Goal: Answer question/provide support: Answer question/provide support

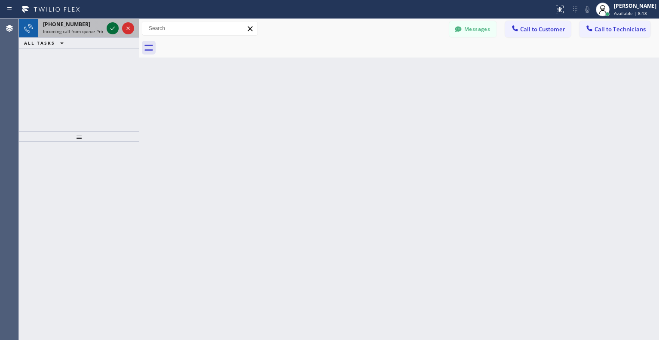
click at [110, 30] on icon at bounding box center [112, 28] width 10 height 10
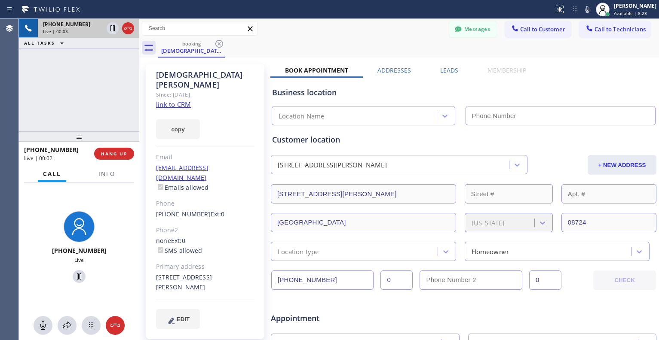
type input "[PHONE_NUMBER]"
click at [175, 100] on link "link to CRM" at bounding box center [173, 104] width 35 height 9
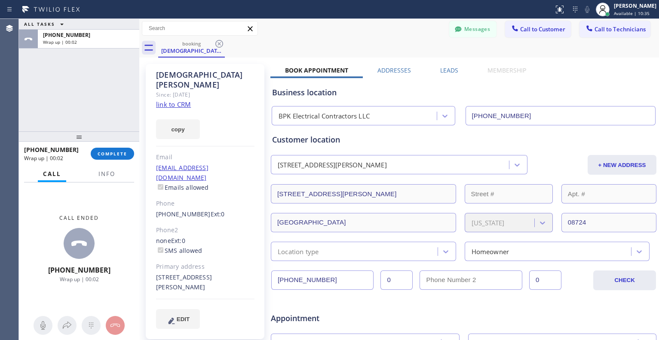
click at [131, 146] on div "[PHONE_NUMBER] Wrap up | 00:02 COMPLETE" at bounding box center [79, 154] width 110 height 22
click at [125, 153] on span "COMPLETE" at bounding box center [113, 154] width 30 height 6
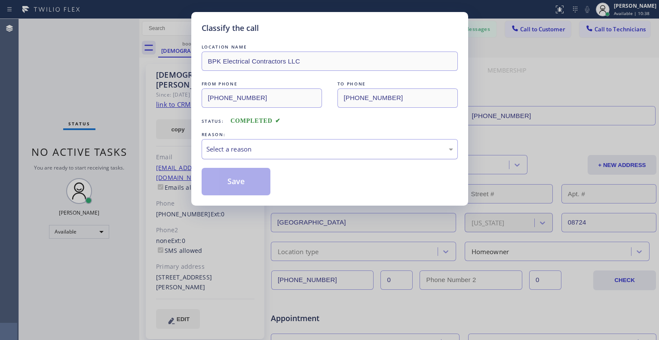
click at [281, 143] on div "Select a reason" at bounding box center [329, 149] width 256 height 20
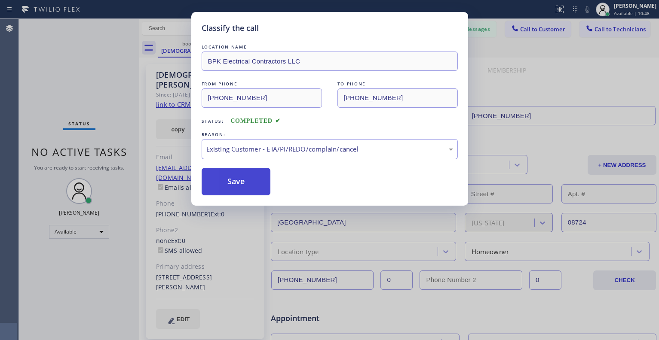
click at [242, 186] on button "Save" at bounding box center [235, 181] width 69 height 27
